Goal: Book appointment/travel/reservation

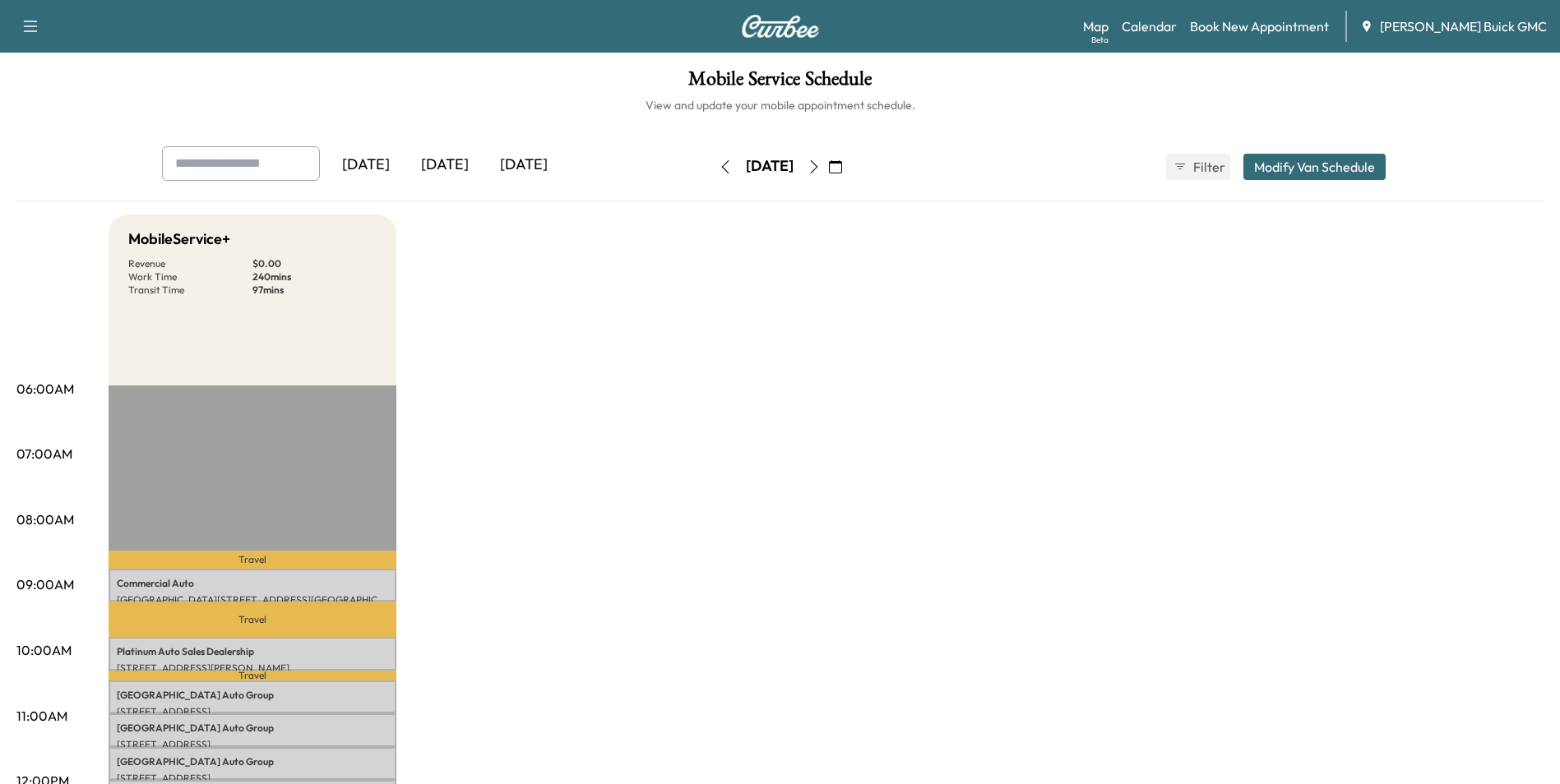
click at [820, 164] on icon "button" at bounding box center [814, 166] width 13 height 13
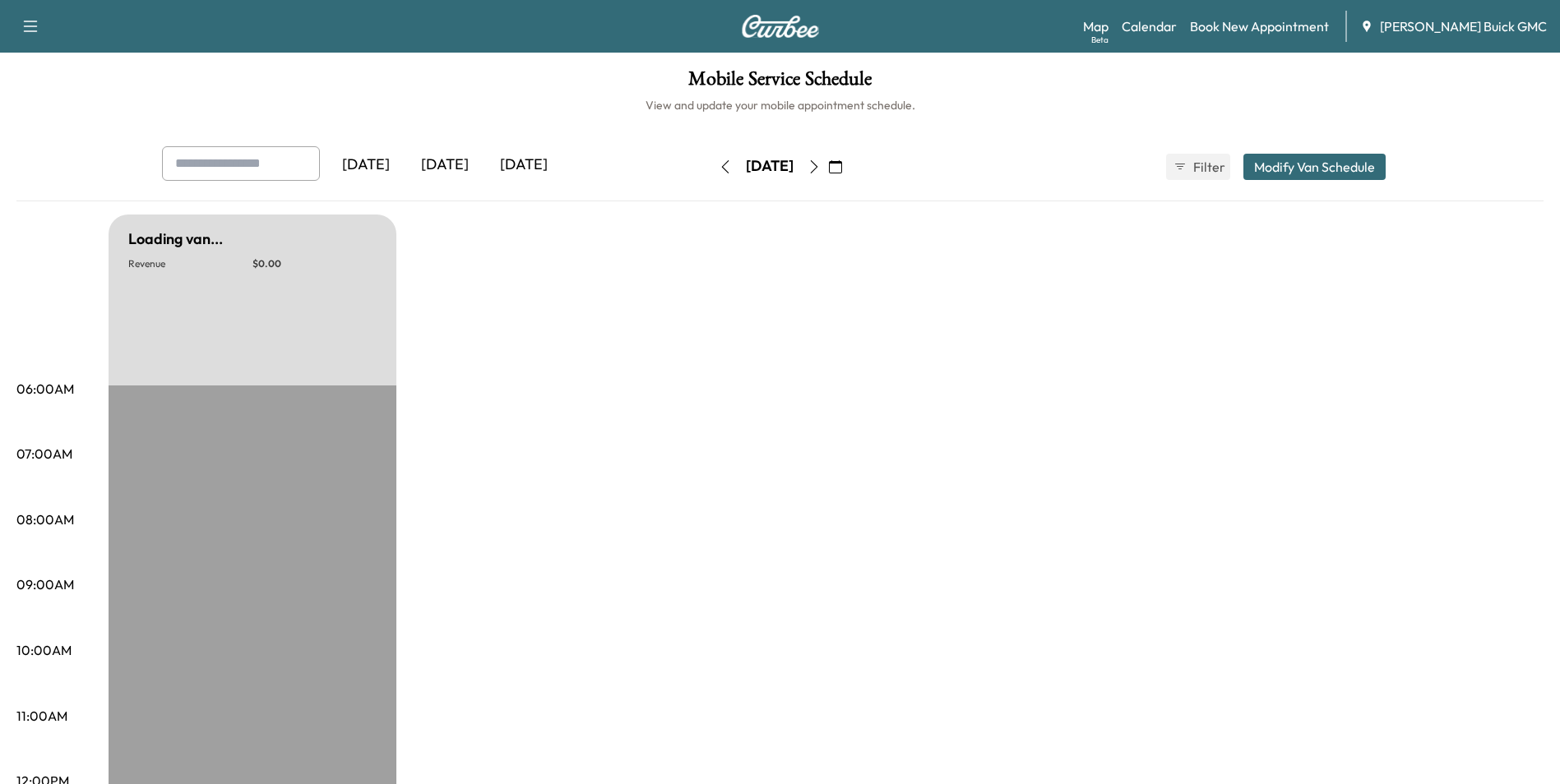
click at [820, 164] on icon "button" at bounding box center [814, 166] width 13 height 13
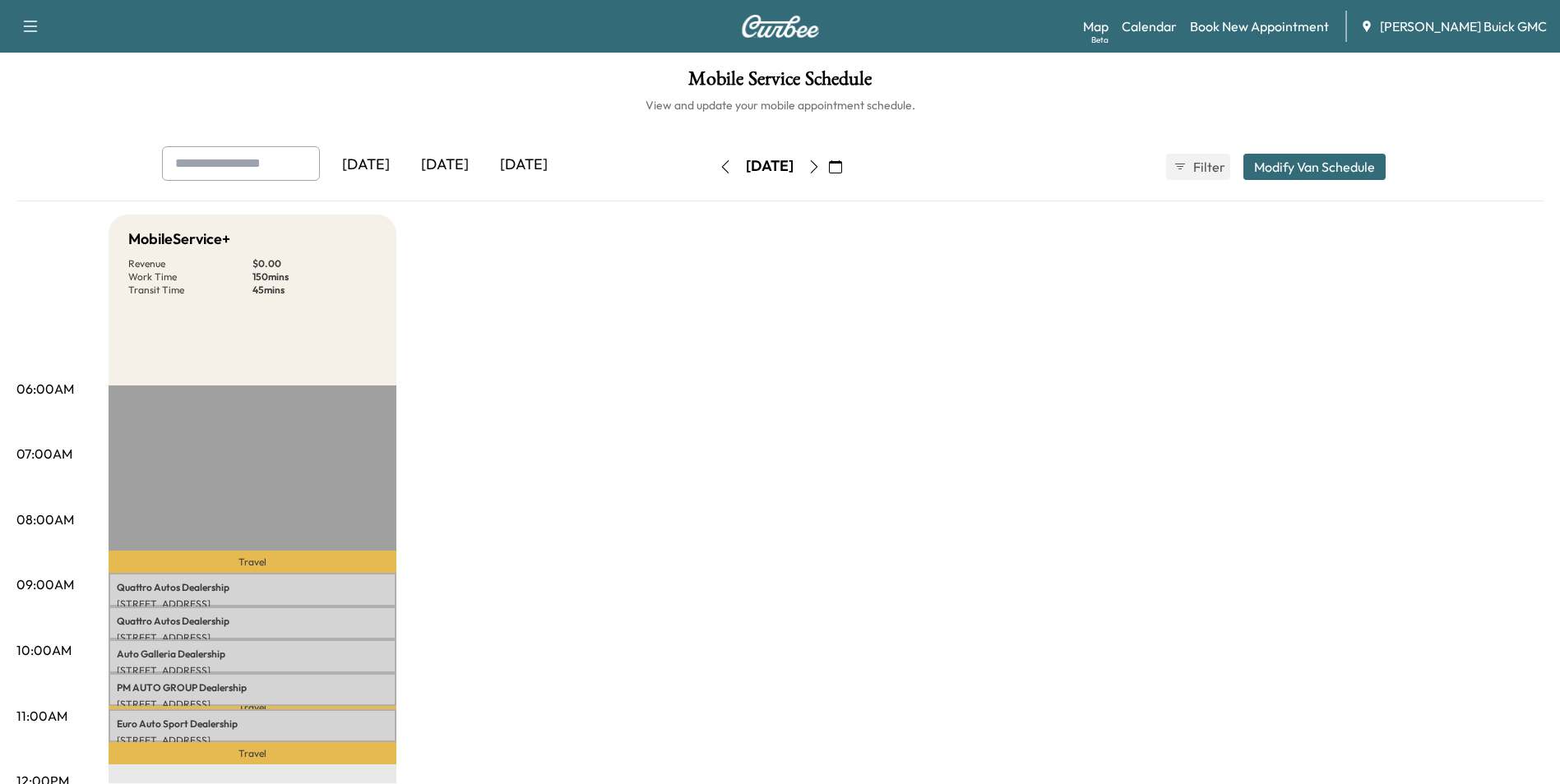
click at [820, 166] on icon "button" at bounding box center [814, 166] width 13 height 13
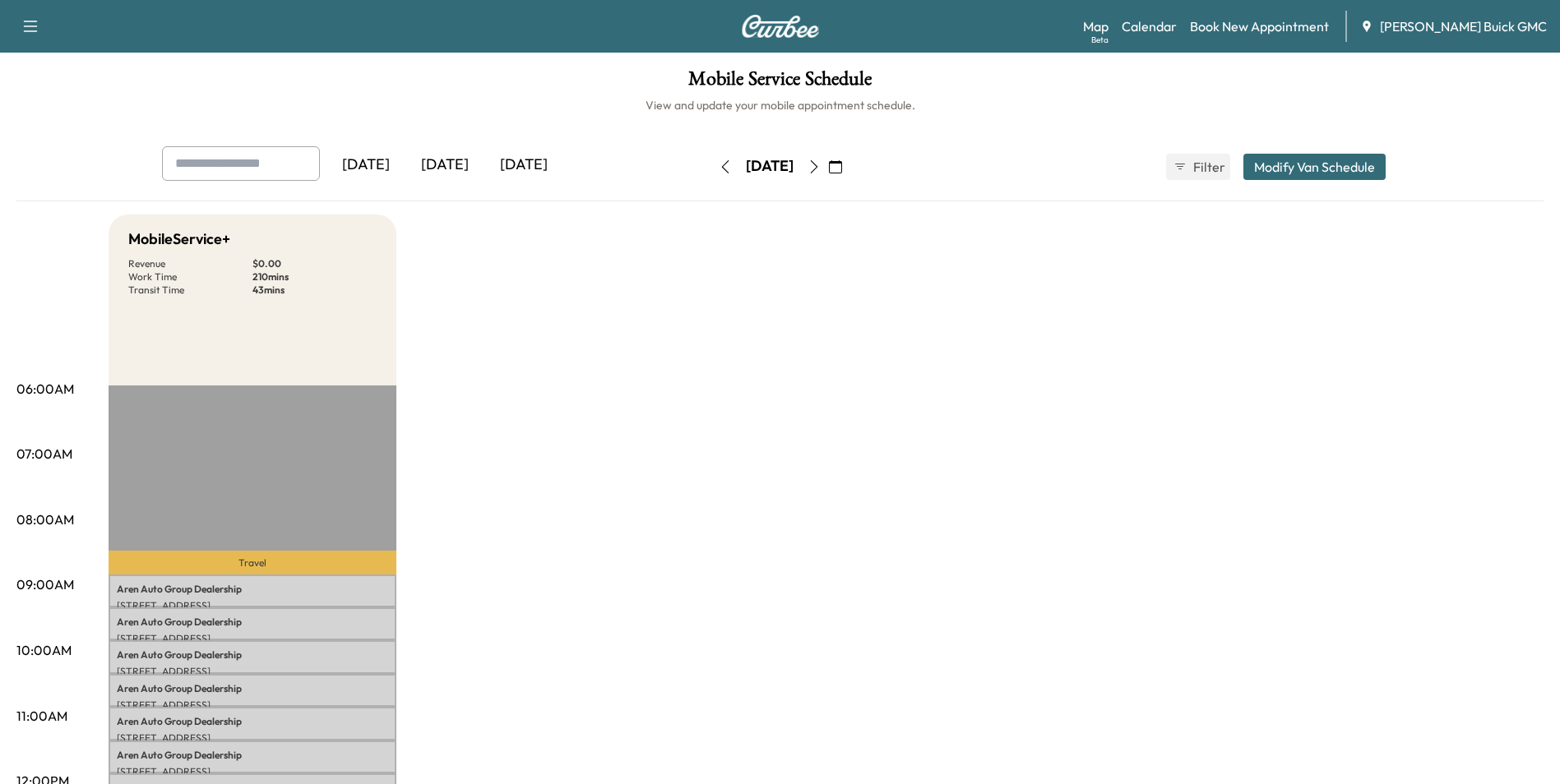
click at [820, 164] on icon "button" at bounding box center [814, 166] width 13 height 13
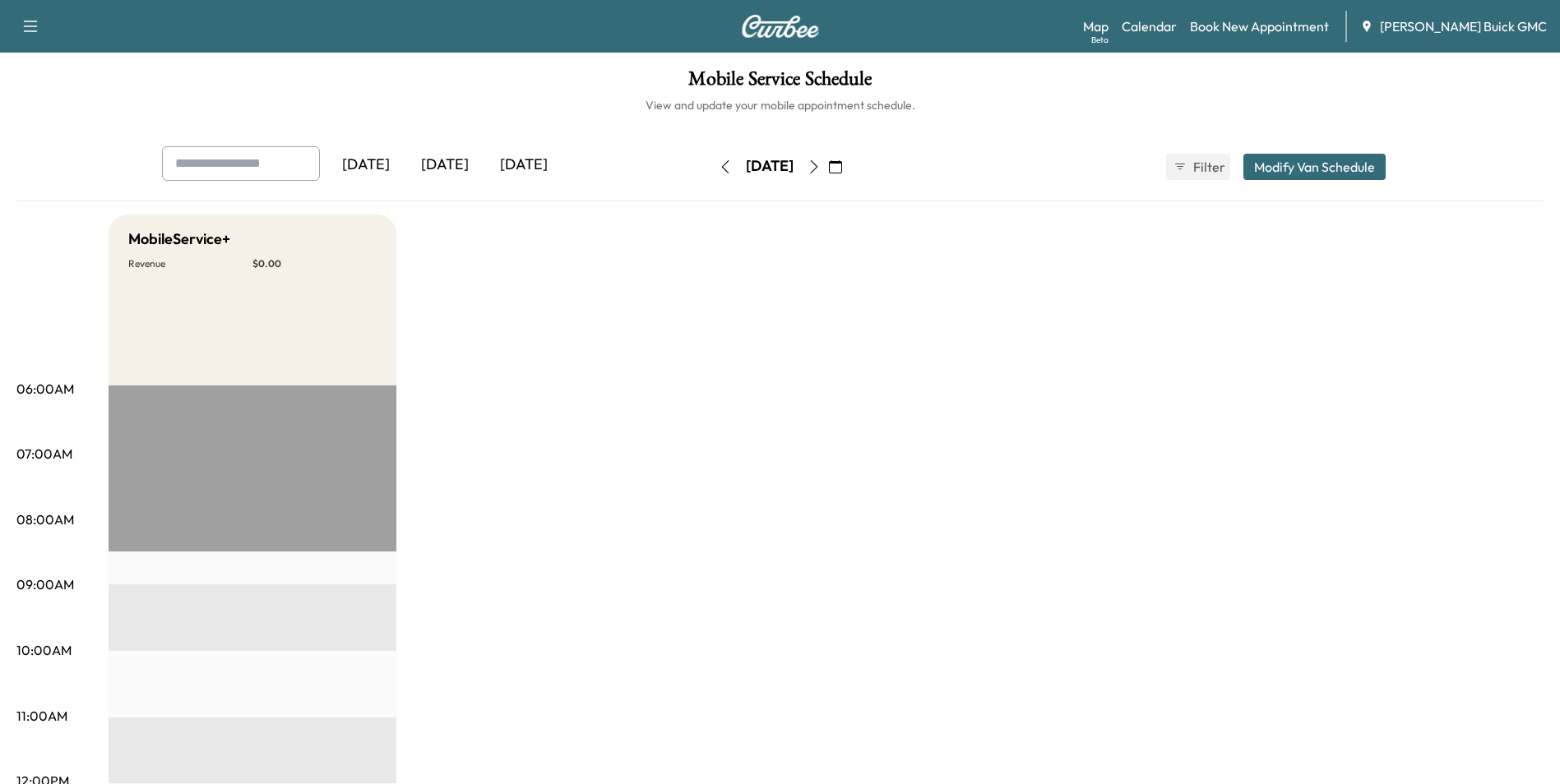
click at [842, 166] on icon "button" at bounding box center [835, 166] width 13 height 13
